Goal: Information Seeking & Learning: Learn about a topic

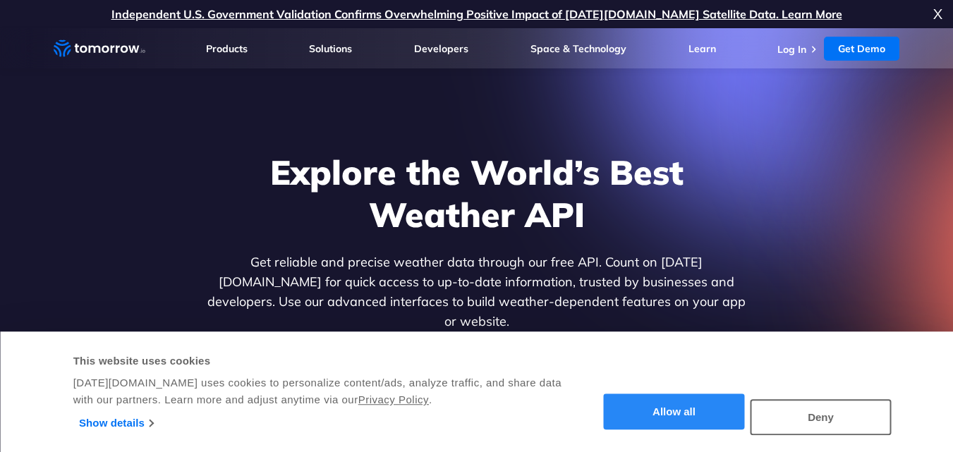
click at [722, 405] on button "Allow all" at bounding box center [674, 412] width 141 height 36
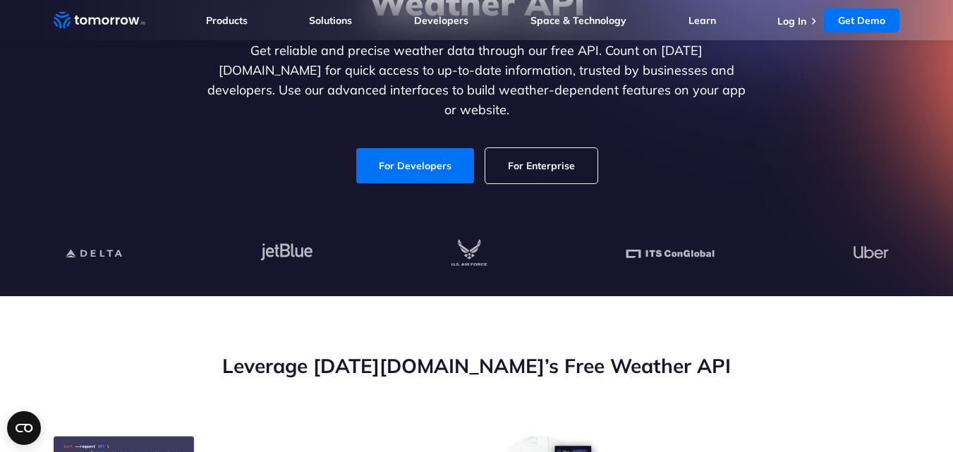
scroll to position [71, 0]
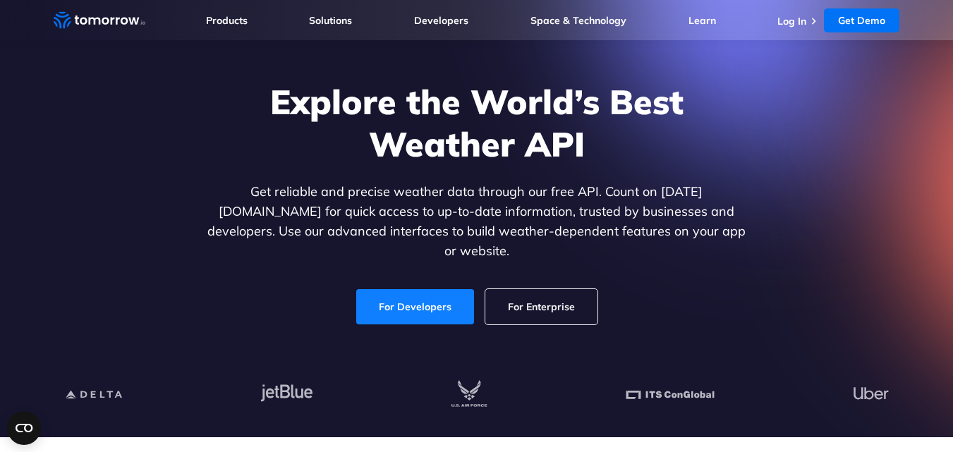
click at [427, 289] on link "For Developers" at bounding box center [415, 306] width 118 height 35
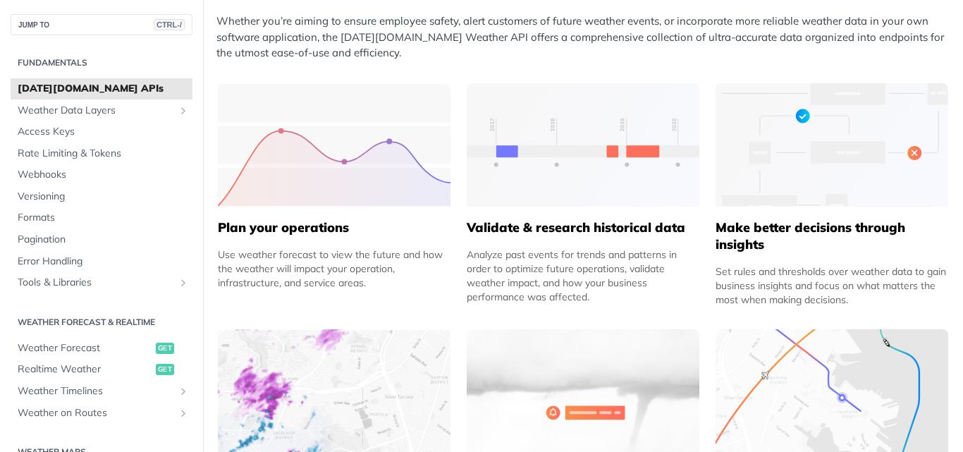
scroll to position [564, 0]
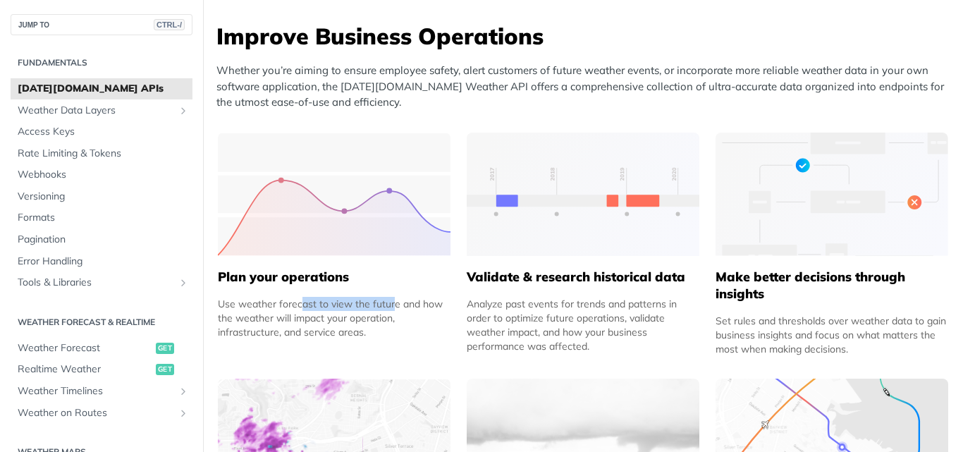
drag, startPoint x: 214, startPoint y: 286, endPoint x: 313, endPoint y: 286, distance: 98.7
click at [313, 286] on div "Plan your operations Use weather forecast to view the future and how the weathe…" at bounding box center [334, 297] width 233 height 83
click at [325, 286] on div "Plan your operations Use weather forecast to view the future and how the weathe…" at bounding box center [334, 297] width 233 height 83
drag, startPoint x: 351, startPoint y: 279, endPoint x: 214, endPoint y: 270, distance: 137.1
click at [218, 270] on h5 "Plan your operations" at bounding box center [334, 277] width 233 height 17
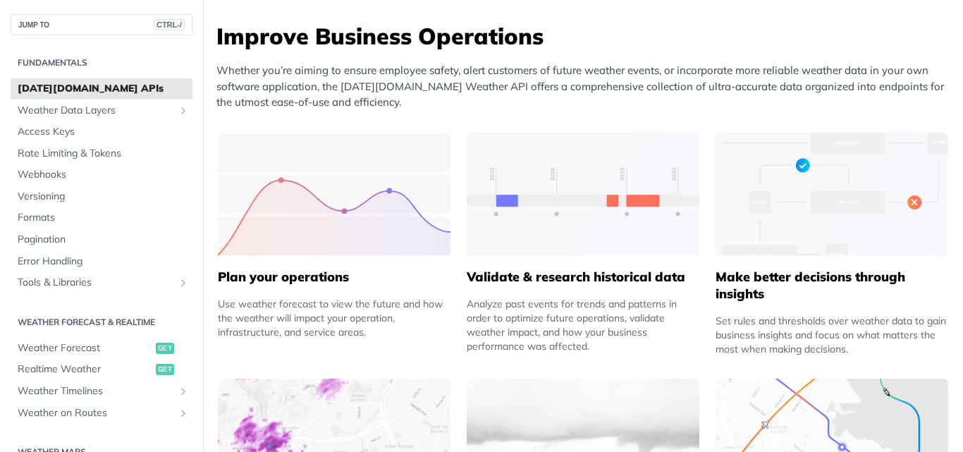
click at [324, 305] on div "Use weather forecast to view the future and how the weather will impact your op…" at bounding box center [334, 318] width 233 height 42
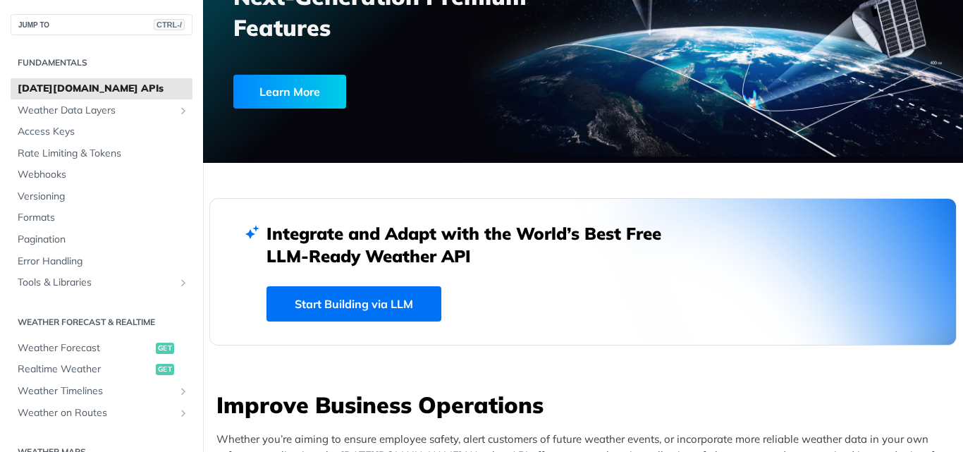
scroll to position [0, 0]
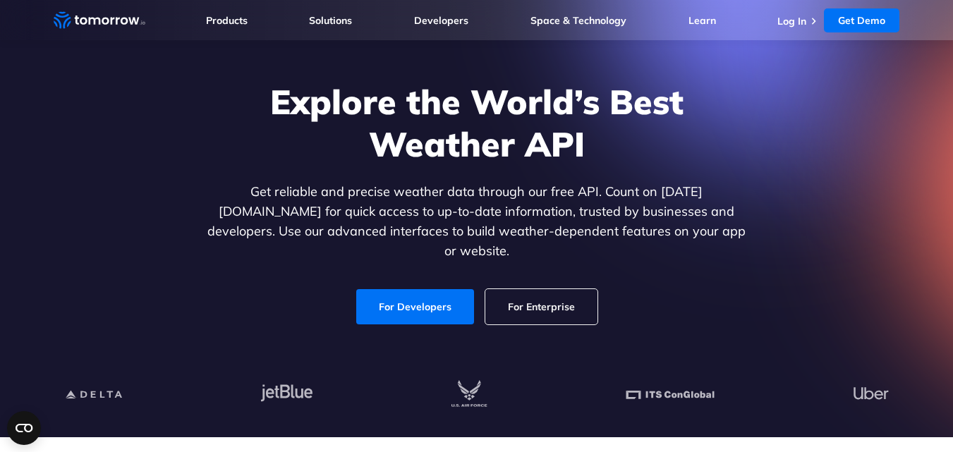
scroll to position [71, 0]
